Goal: Task Accomplishment & Management: Use online tool/utility

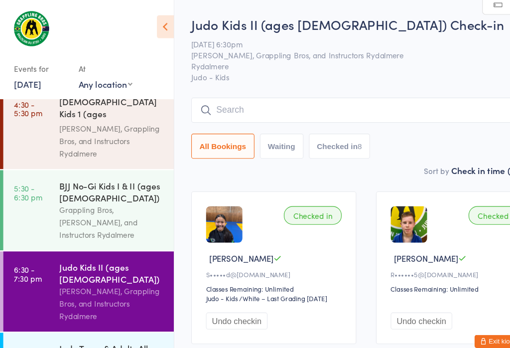
click at [54, 337] on div "Instructors Rydalmere, Grappling Bros, and [PERSON_NAME]" at bounding box center [102, 354] width 96 height 34
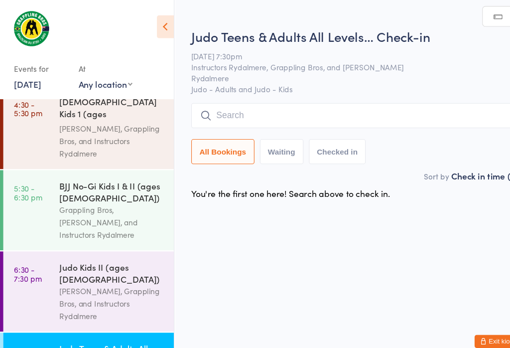
click at [288, 103] on input "search" at bounding box center [335, 105] width 320 height 23
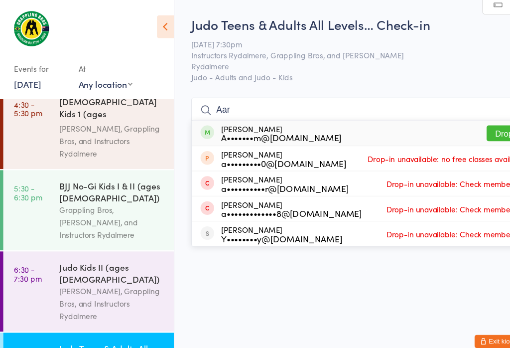
type input "Aar"
click at [462, 115] on button "Drop in" at bounding box center [465, 122] width 40 height 14
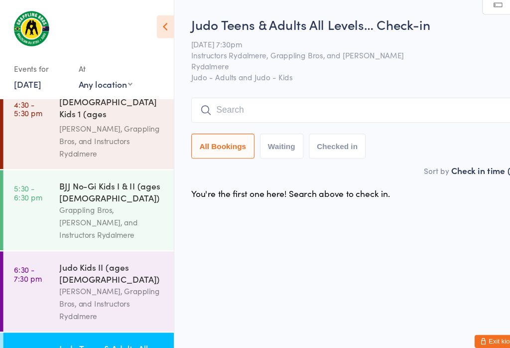
scroll to position [30, 0]
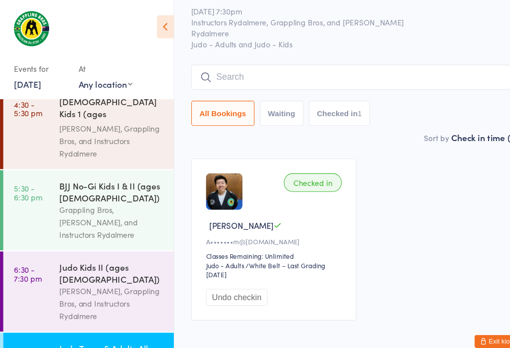
click at [227, 74] on input "search" at bounding box center [335, 70] width 320 height 23
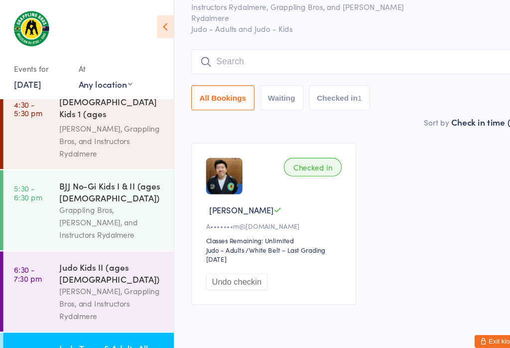
scroll to position [90, 0]
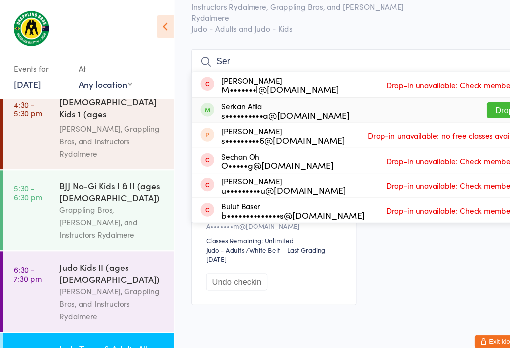
type input "Ser"
click at [441, 89] on div "Serkan Atila s••••••••••a@[DOMAIN_NAME] Drop in" at bounding box center [334, 100] width 319 height 22
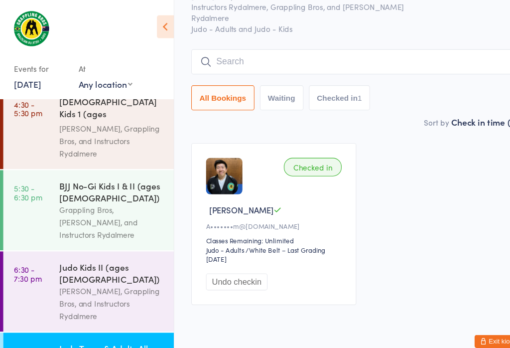
scroll to position [83, 0]
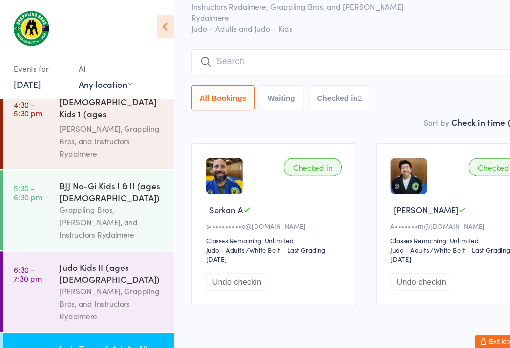
click at [260, 45] on input "search" at bounding box center [335, 56] width 320 height 23
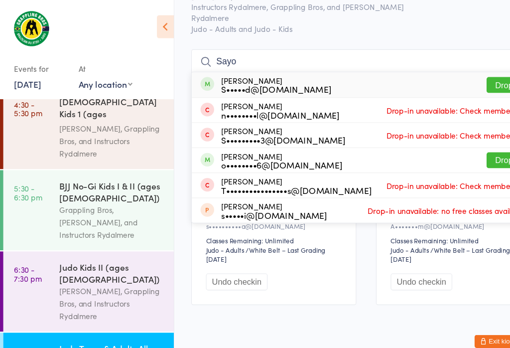
type input "Sayo"
click at [460, 70] on button "Drop in" at bounding box center [465, 77] width 40 height 14
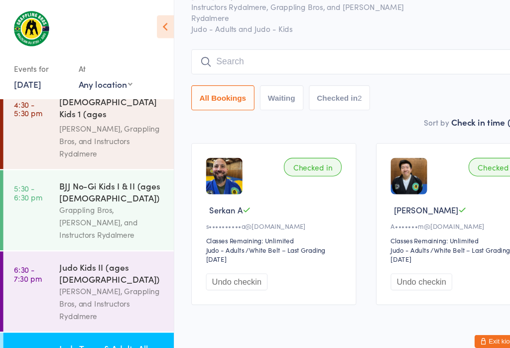
scroll to position [83, 0]
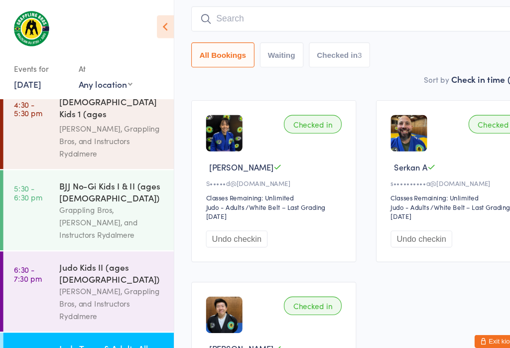
click at [254, 19] on input "search" at bounding box center [335, 17] width 320 height 23
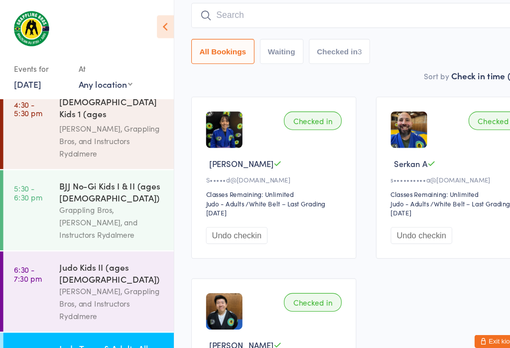
scroll to position [90, 0]
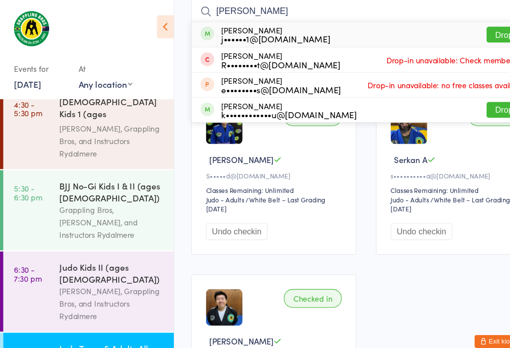
type input "[PERSON_NAME]"
click at [453, 32] on button "Drop in" at bounding box center [465, 31] width 40 height 14
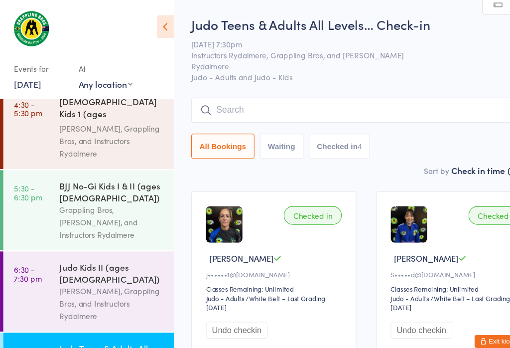
scroll to position [0, 0]
click at [297, 91] on input "search" at bounding box center [335, 100] width 320 height 23
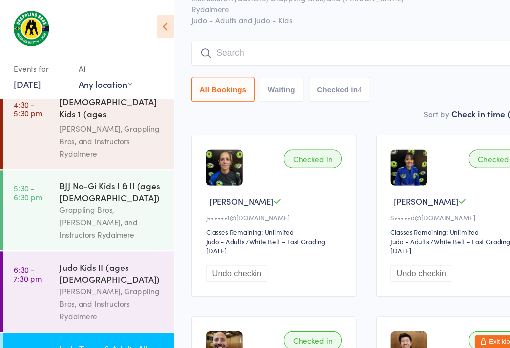
scroll to position [90, 0]
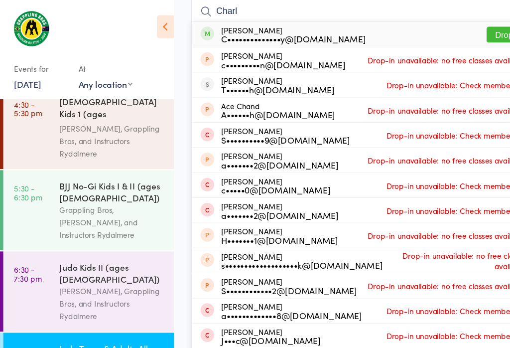
type input "Charl"
click at [460, 28] on button "Drop in" at bounding box center [465, 31] width 40 height 14
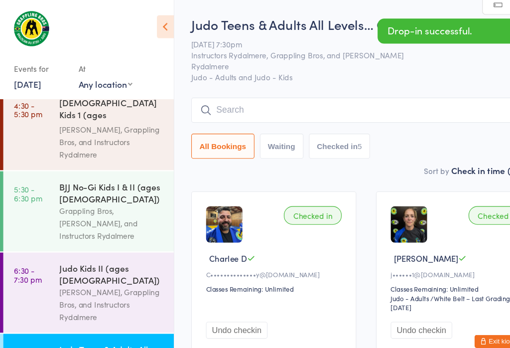
scroll to position [89, 0]
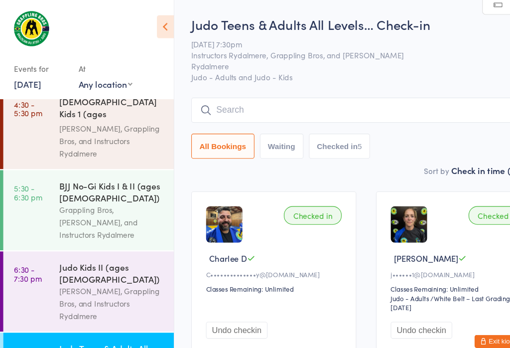
click at [45, 304] on link "7:30 - 8:30 pm Judo Teens & Adults All Levels (ages [DEMOGRAPHIC_DATA]+) Instru…" at bounding box center [81, 342] width 156 height 76
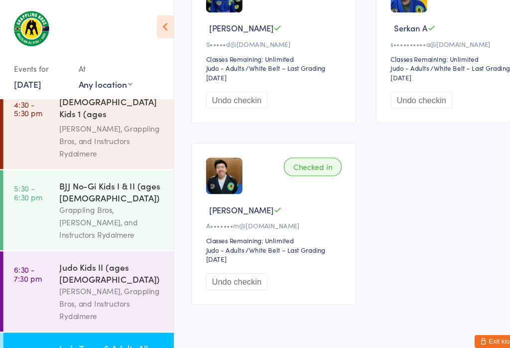
scroll to position [409, 0]
click at [82, 337] on div "Instructors Rydalmere, Grappling Bros, and [PERSON_NAME]" at bounding box center [102, 354] width 96 height 34
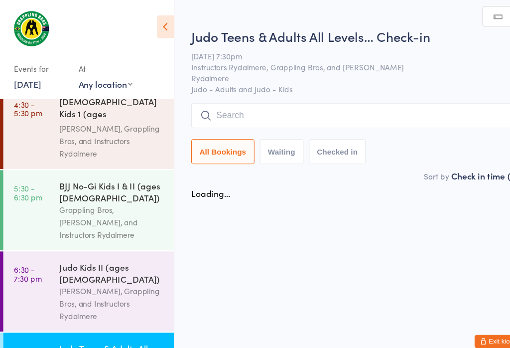
scroll to position [16, 0]
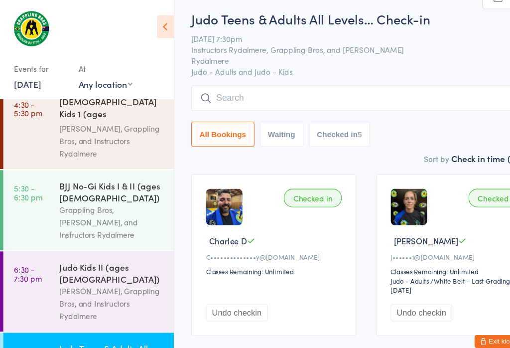
click at [217, 89] on input "search" at bounding box center [335, 89] width 320 height 23
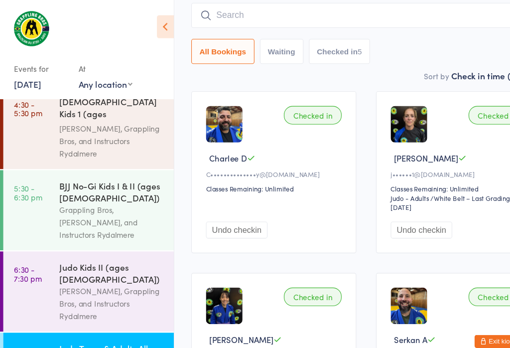
scroll to position [95, 0]
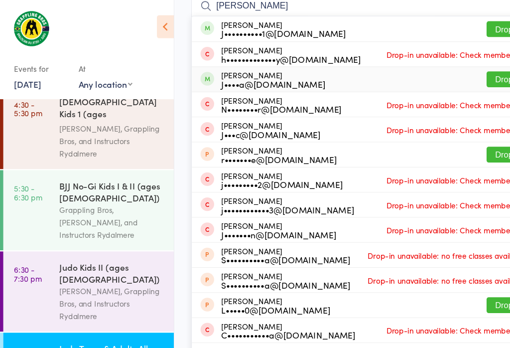
type input "[PERSON_NAME]"
click at [457, 73] on button "Drop in" at bounding box center [465, 72] width 40 height 14
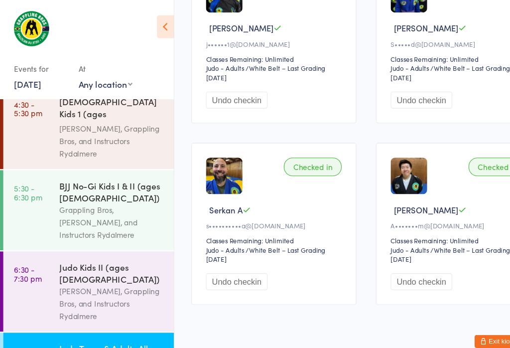
scroll to position [409, 0]
